Goal: Task Accomplishment & Management: Complete application form

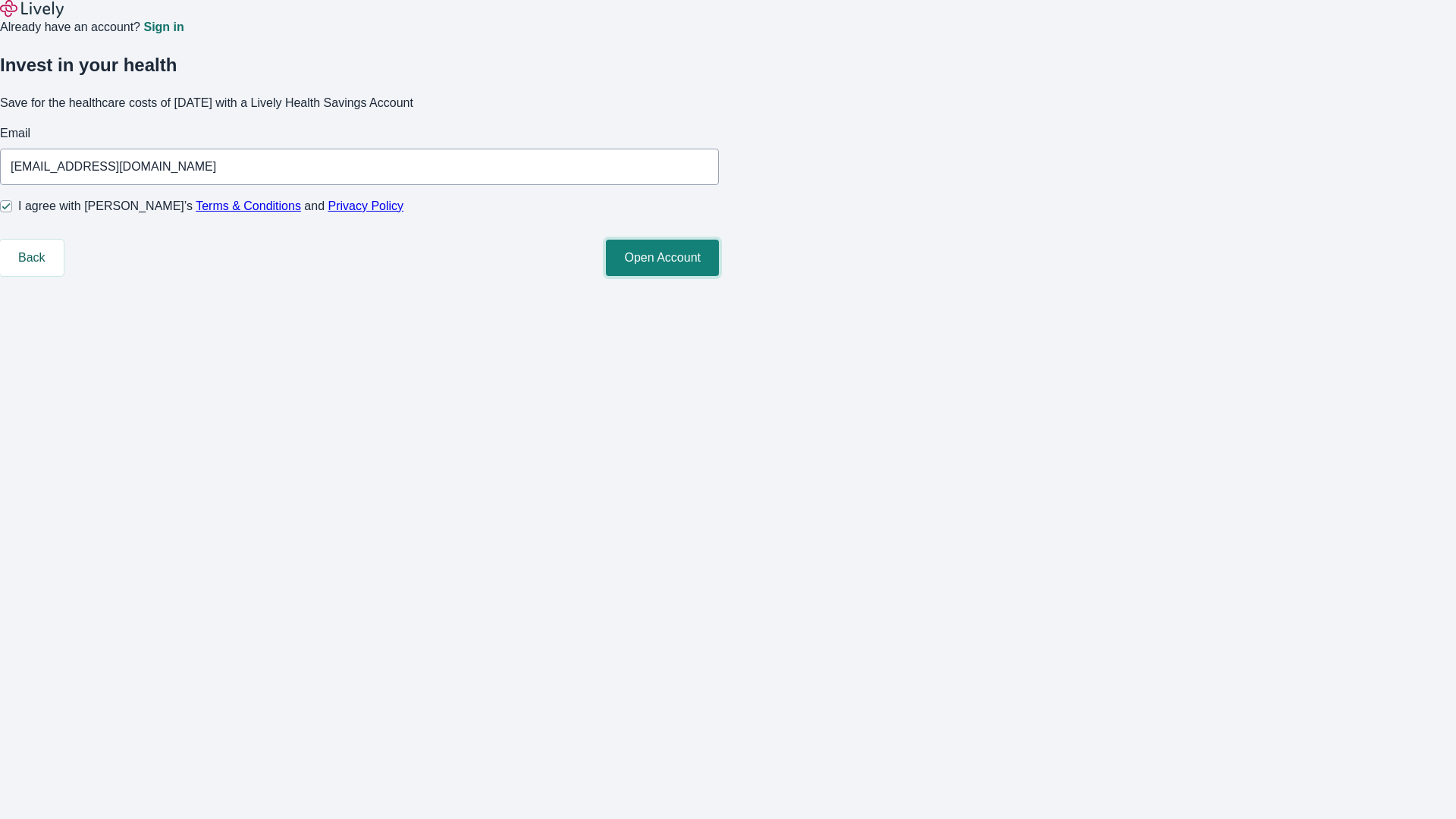
click at [719, 276] on button "Open Account" at bounding box center [663, 257] width 113 height 37
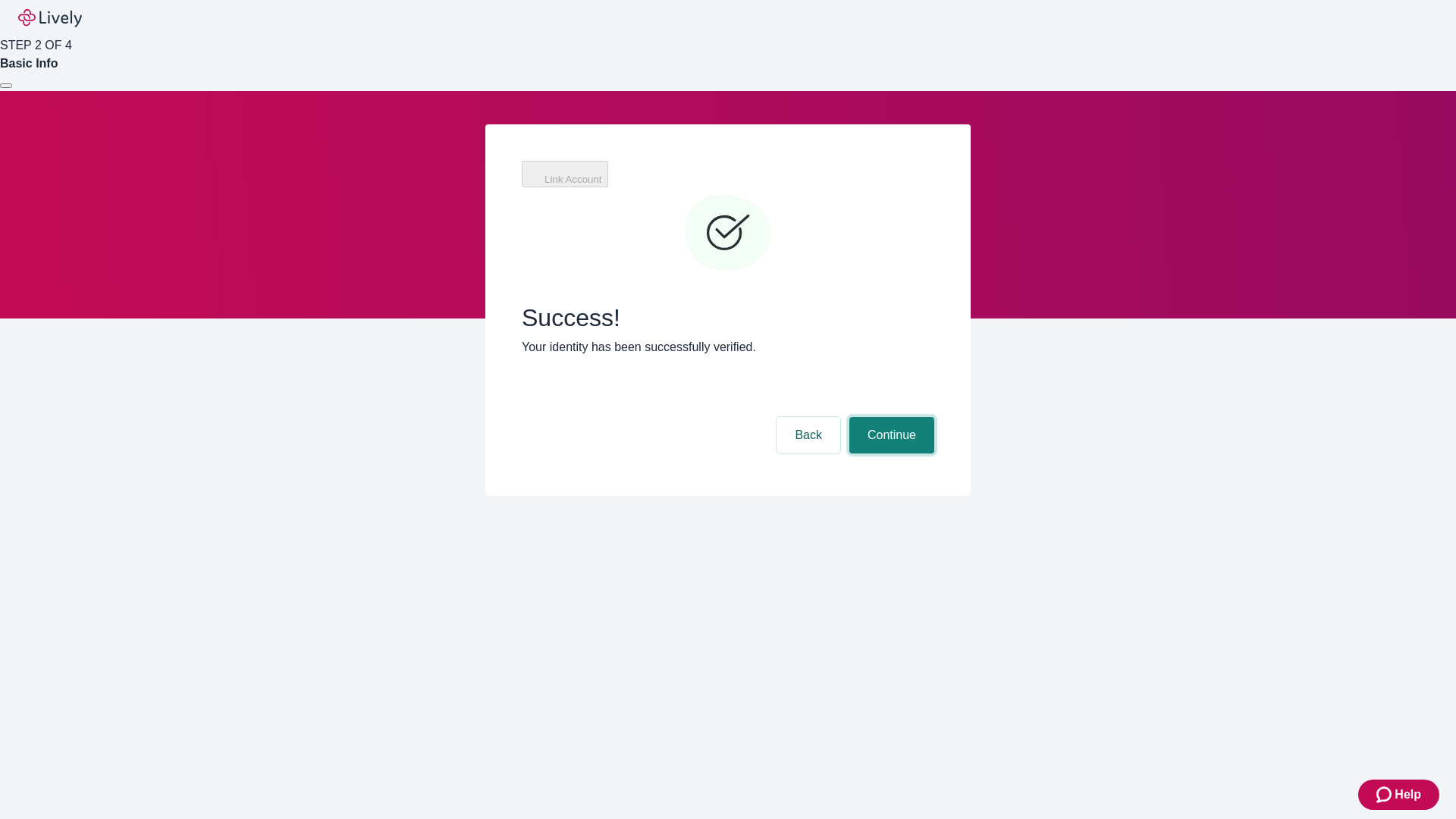
click at [890, 417] on button "Continue" at bounding box center [891, 435] width 84 height 37
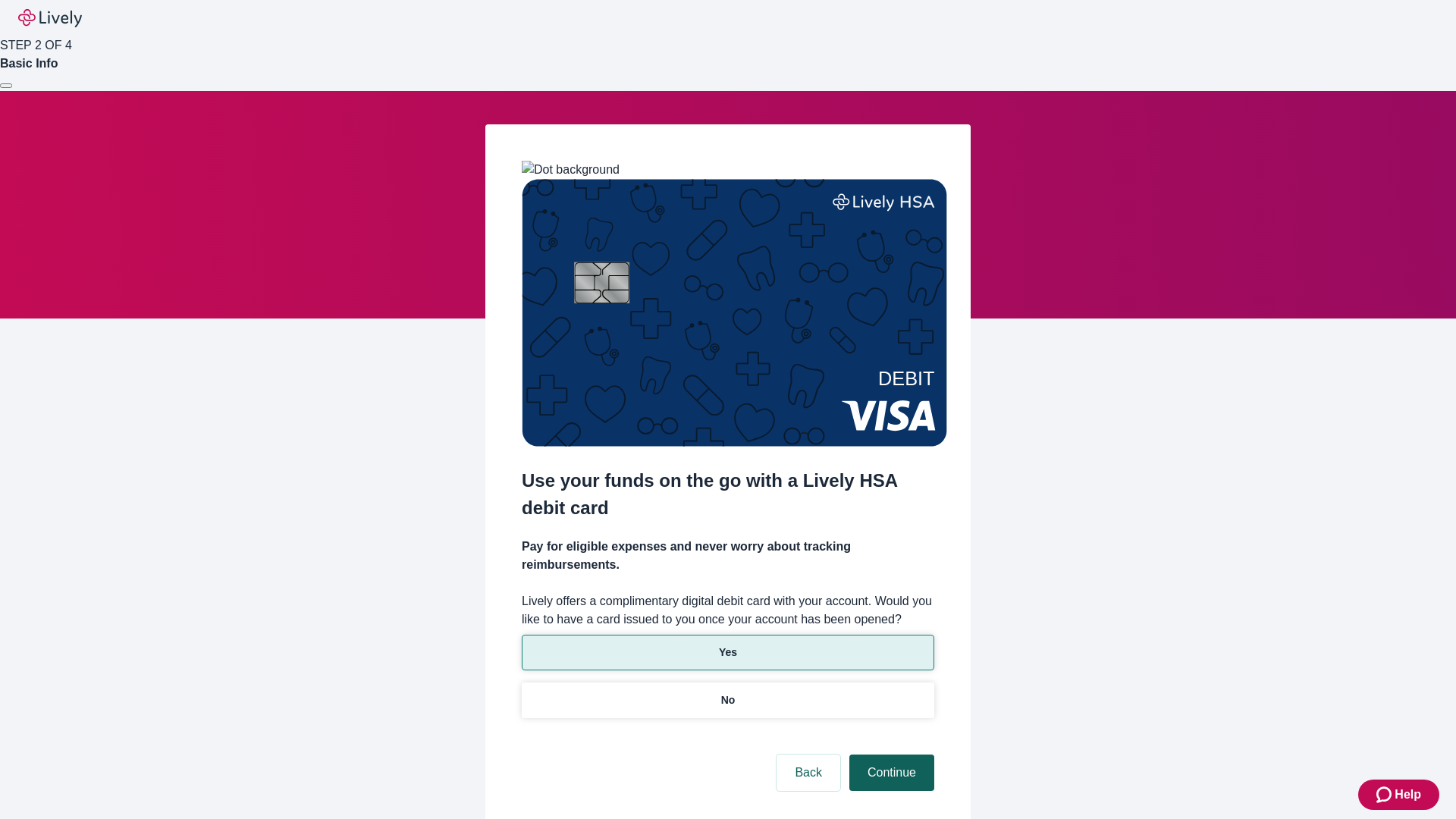
click at [728, 645] on p "Yes" at bounding box center [728, 653] width 18 height 16
click at [890, 754] on button "Continue" at bounding box center [891, 772] width 84 height 37
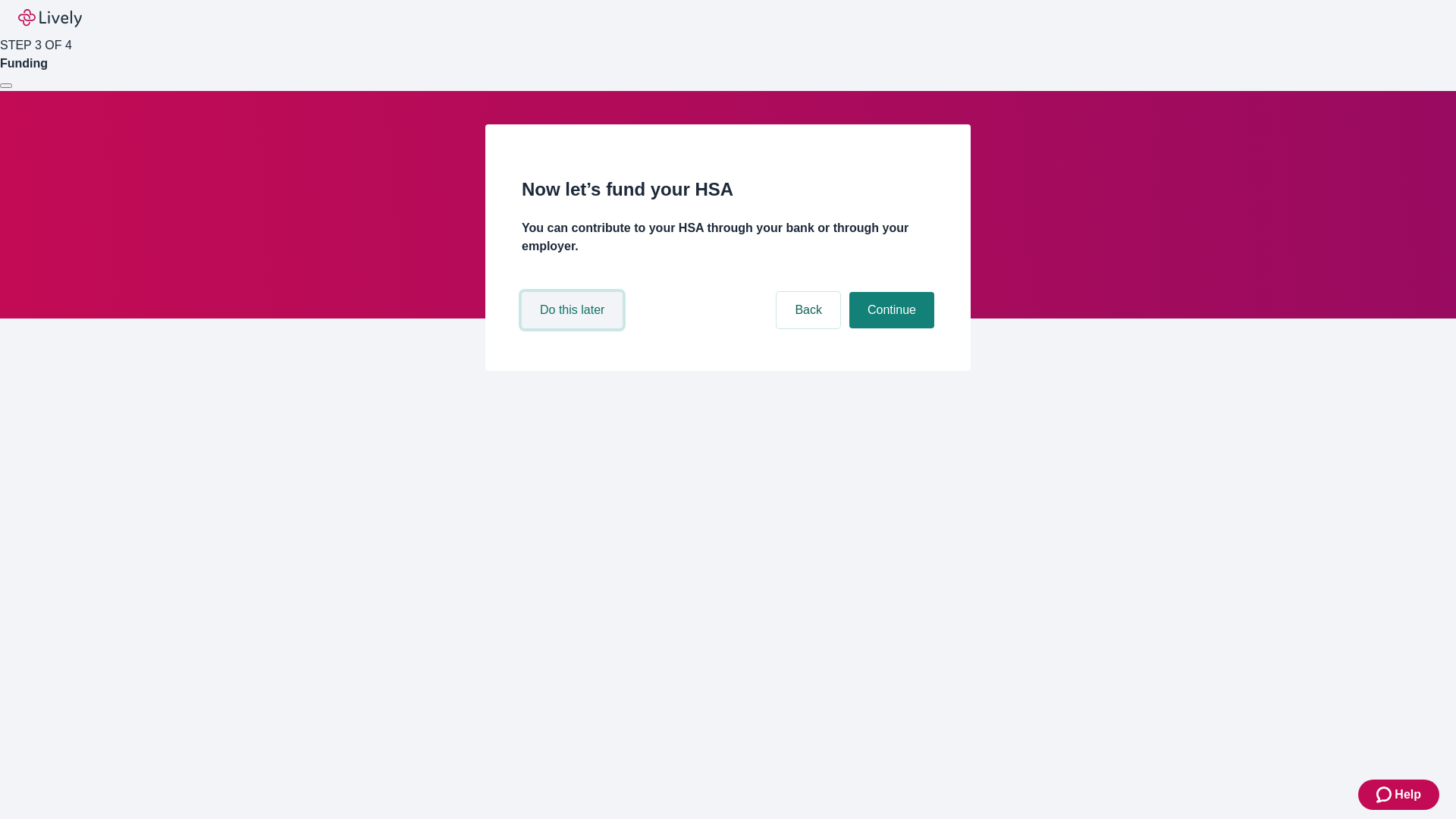
click at [574, 328] on button "Do this later" at bounding box center [571, 310] width 100 height 37
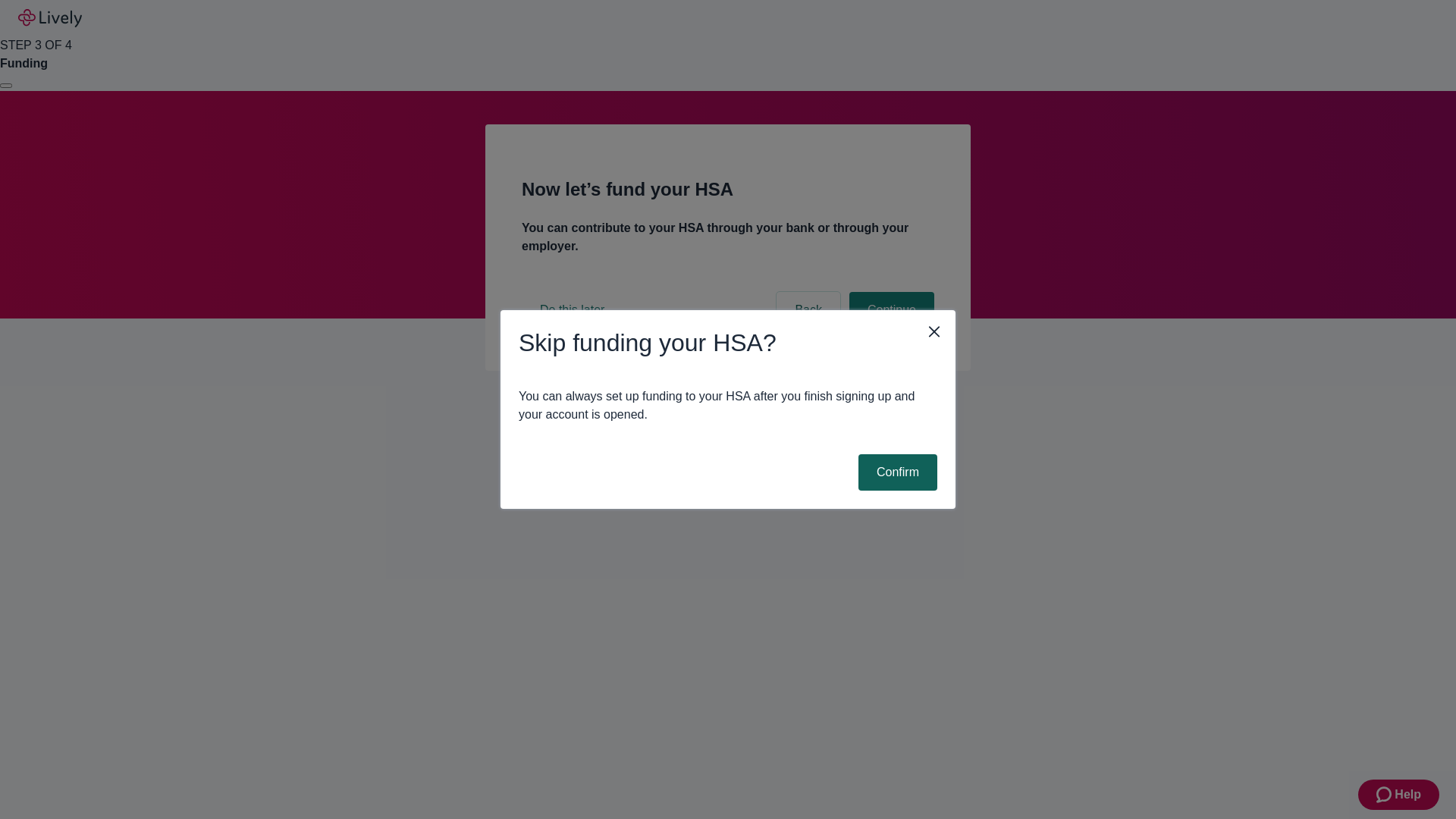
click at [895, 472] on button "Confirm" at bounding box center [897, 472] width 79 height 37
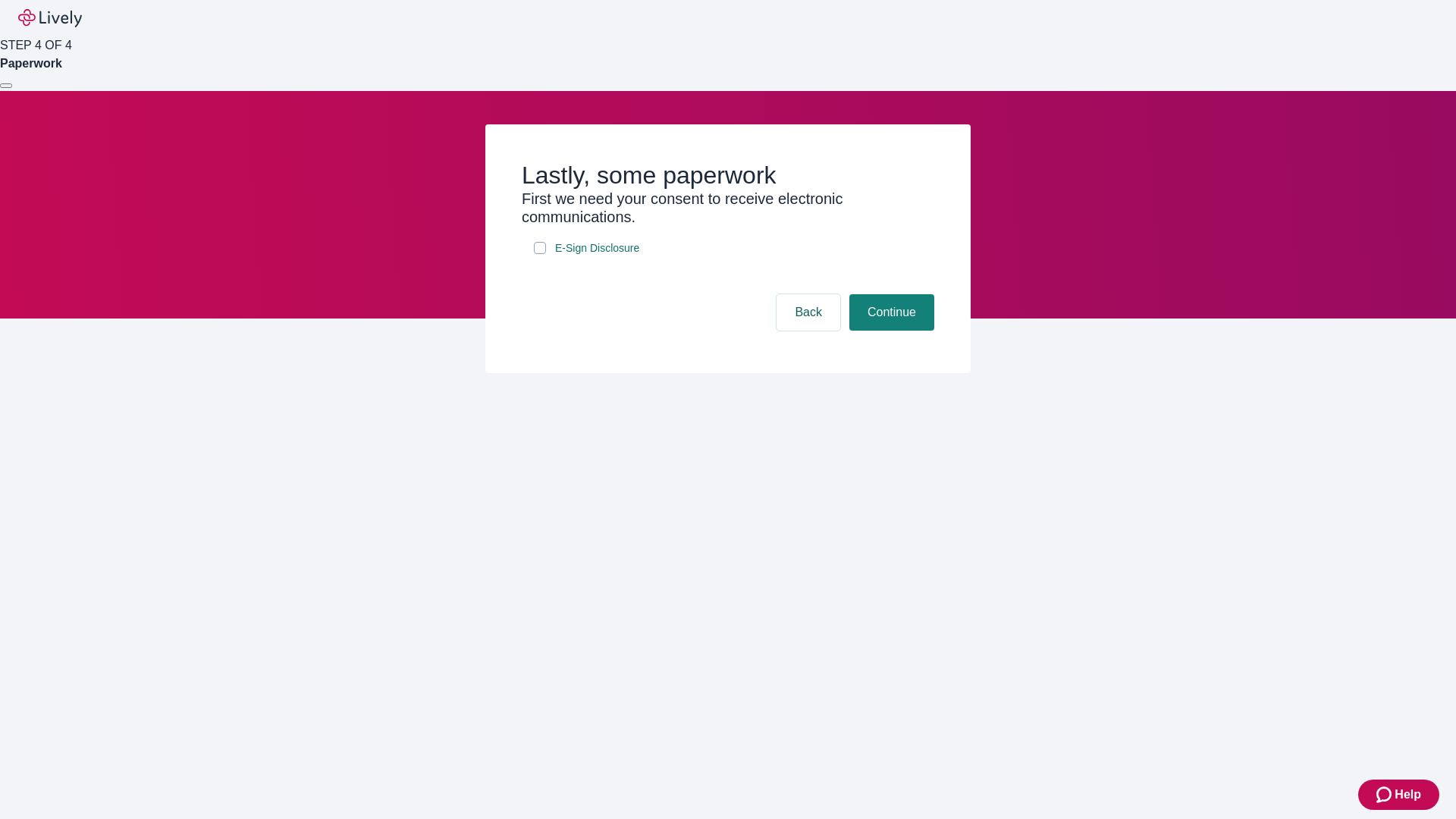
click at [540, 254] on input "E-Sign Disclosure" at bounding box center [540, 247] width 12 height 12
checkbox input "true"
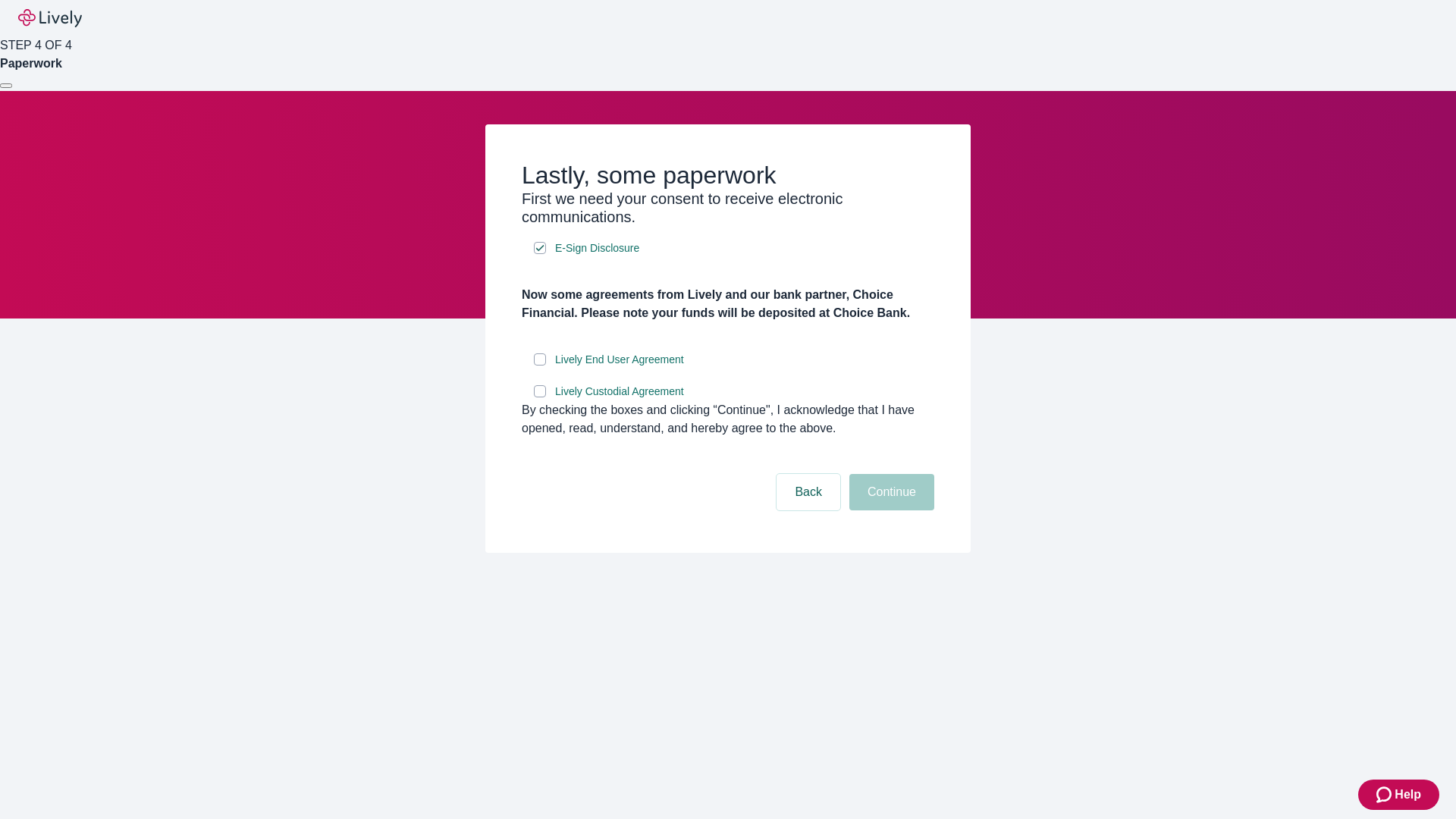
click at [540, 366] on input "Lively End User Agreement" at bounding box center [540, 360] width 12 height 12
checkbox input "true"
click at [540, 398] on input "Lively Custodial Agreement" at bounding box center [540, 392] width 12 height 12
checkbox input "true"
click at [890, 511] on button "Continue" at bounding box center [891, 492] width 84 height 37
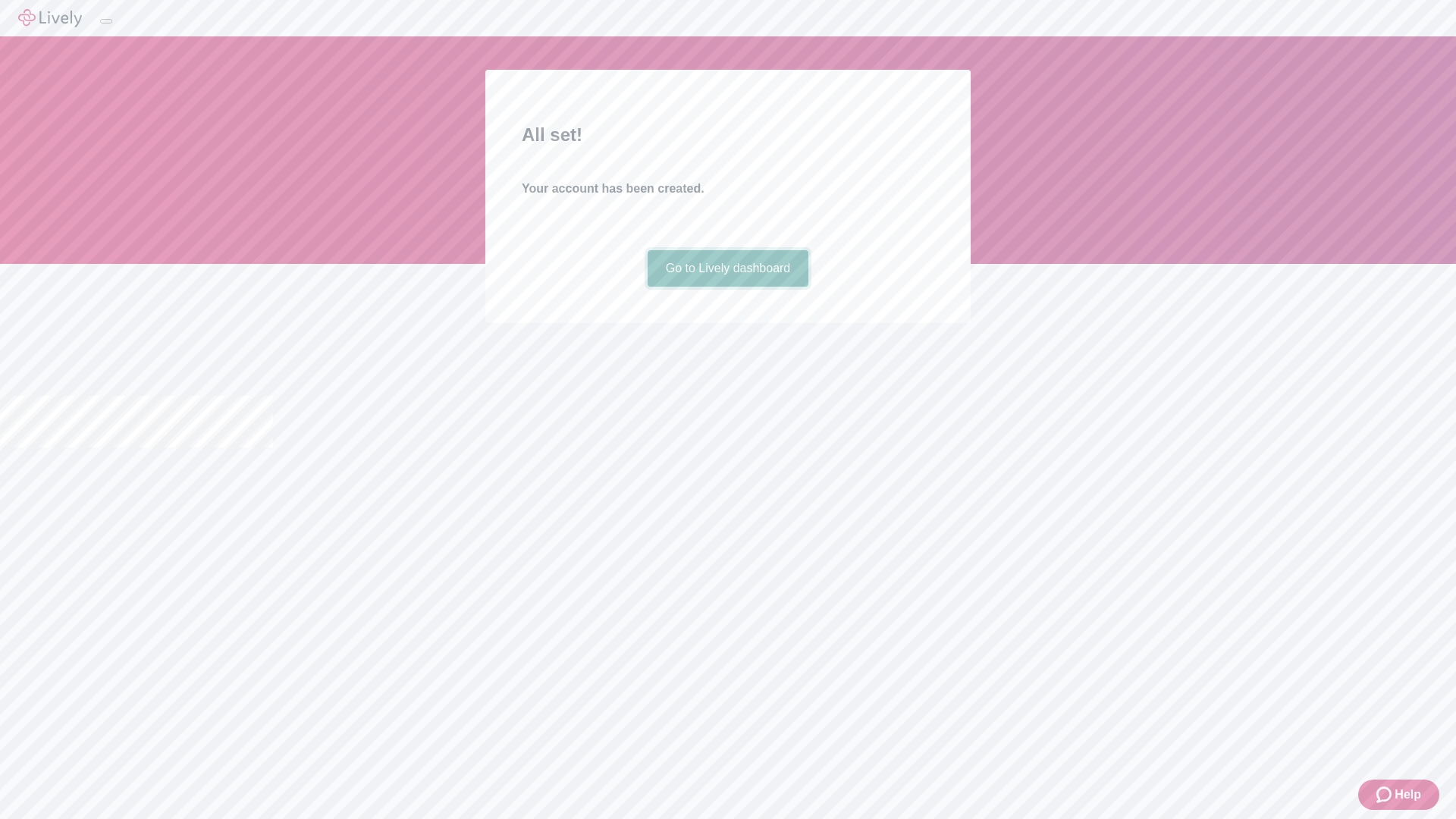
click at [728, 286] on link "Go to Lively dashboard" at bounding box center [728, 268] width 162 height 37
